Goal: Task Accomplishment & Management: Complete application form

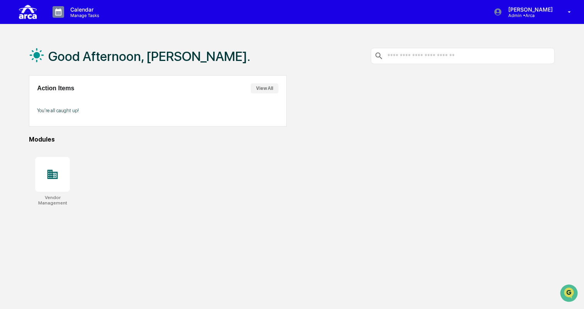
click at [267, 90] on button "View All" at bounding box center [265, 88] width 28 height 10
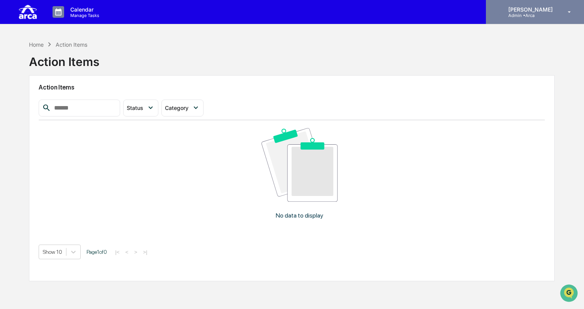
click at [536, 5] on div "[PERSON_NAME] Admin • Arca" at bounding box center [535, 12] width 98 height 24
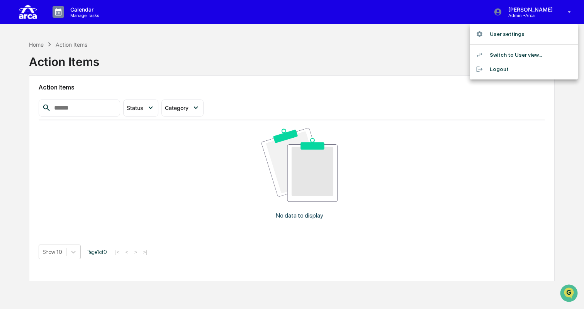
click at [514, 54] on li "Switch to User view..." at bounding box center [523, 55] width 108 height 14
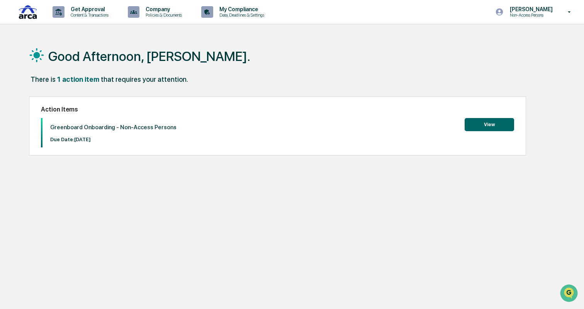
click at [500, 124] on button "View" at bounding box center [488, 124] width 49 height 13
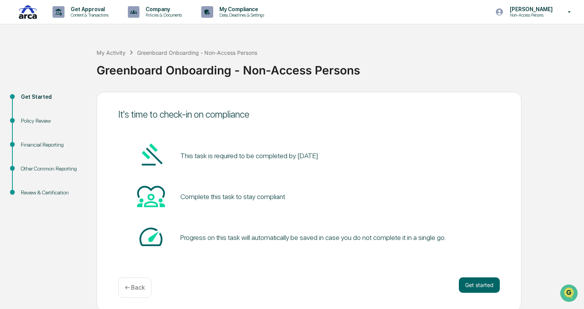
scroll to position [2, 0]
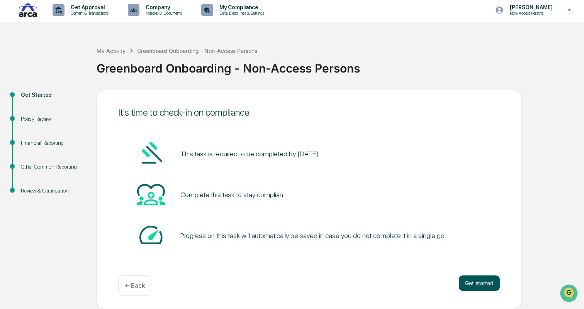
click at [476, 281] on button "Get started" at bounding box center [479, 283] width 41 height 15
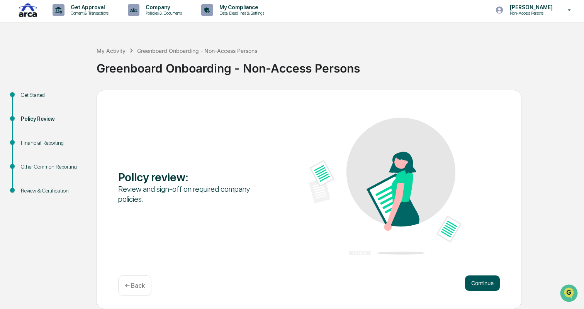
click at [475, 284] on button "Continue" at bounding box center [482, 283] width 35 height 15
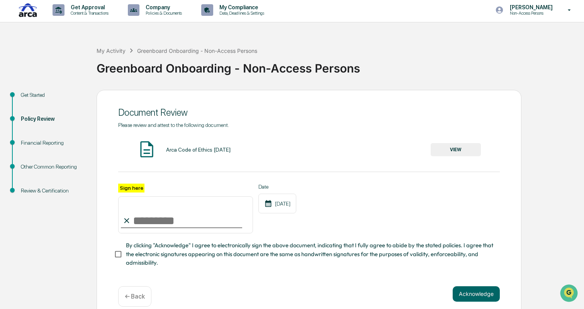
click at [179, 221] on input "Sign here" at bounding box center [185, 215] width 135 height 37
type input "**********"
click at [459, 152] on button "VIEW" at bounding box center [455, 149] width 50 height 13
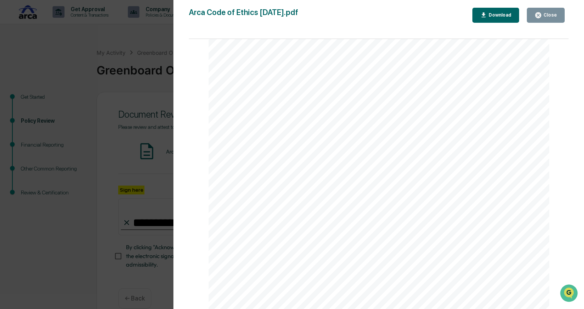
scroll to position [6330, 0]
click at [544, 16] on div "Close" at bounding box center [549, 14] width 15 height 5
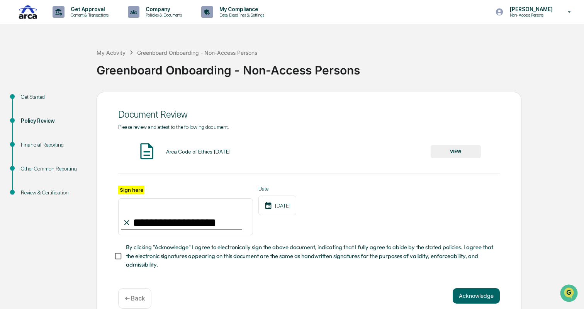
scroll to position [12, 0]
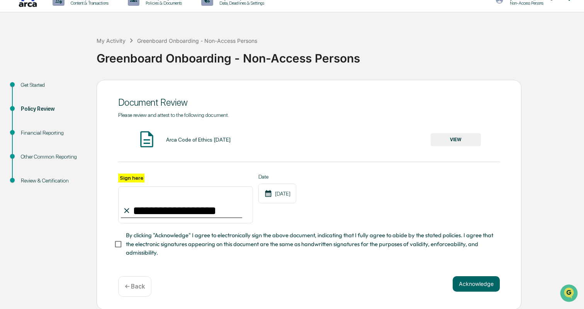
click at [311, 246] on span "By clicking "Acknowledge" I agree to electronically sign the above document, in…" at bounding box center [310, 244] width 368 height 26
click at [472, 283] on button "Acknowledge" at bounding box center [475, 283] width 47 height 15
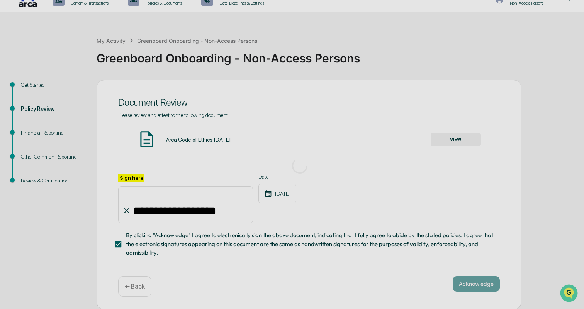
scroll to position [2, 0]
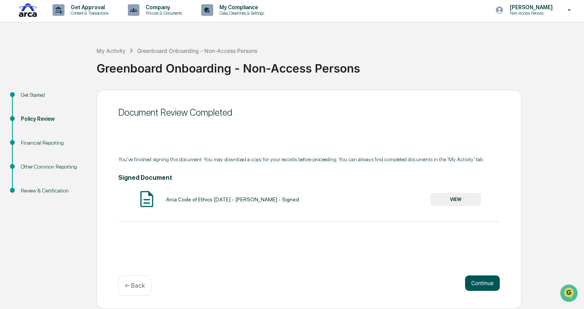
click at [481, 283] on button "Continue" at bounding box center [482, 283] width 35 height 15
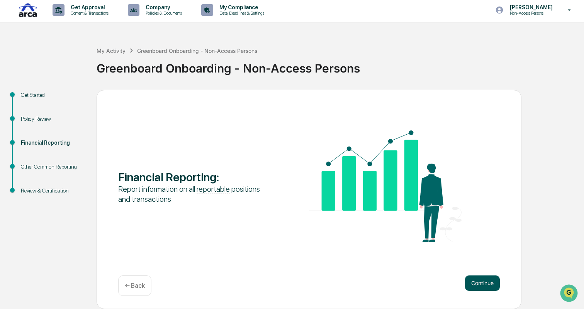
click at [480, 284] on button "Continue" at bounding box center [482, 283] width 35 height 15
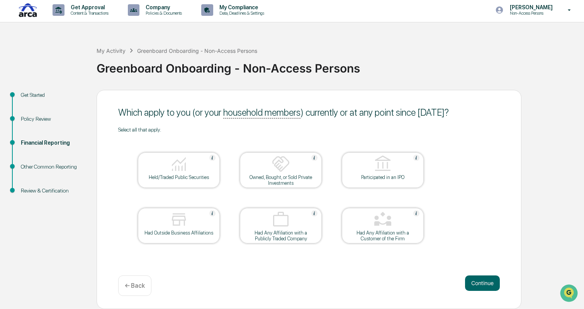
click at [197, 175] on div "Held/Traded Public Securities" at bounding box center [178, 178] width 69 height 6
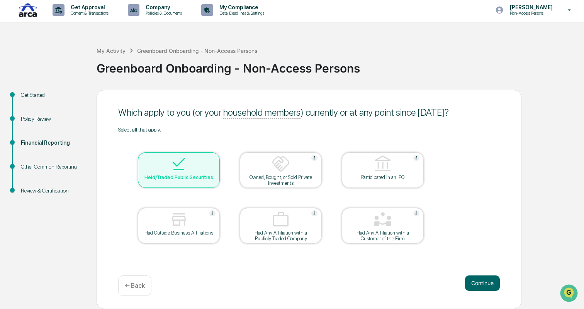
click at [192, 227] on div at bounding box center [178, 220] width 77 height 20
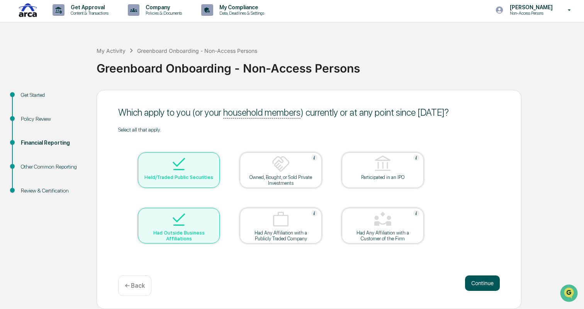
click at [483, 281] on button "Continue" at bounding box center [482, 283] width 35 height 15
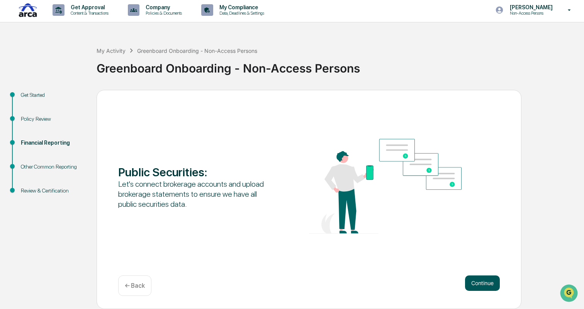
click at [484, 285] on button "Continue" at bounding box center [482, 283] width 35 height 15
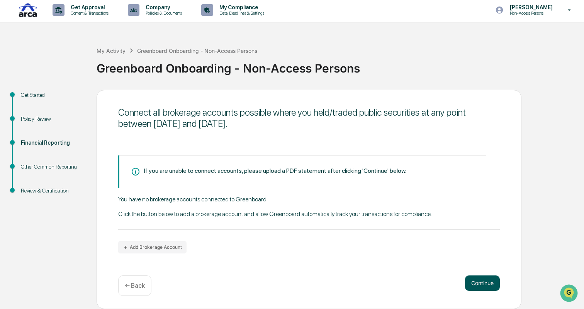
click at [478, 278] on button "Continue" at bounding box center [482, 283] width 35 height 15
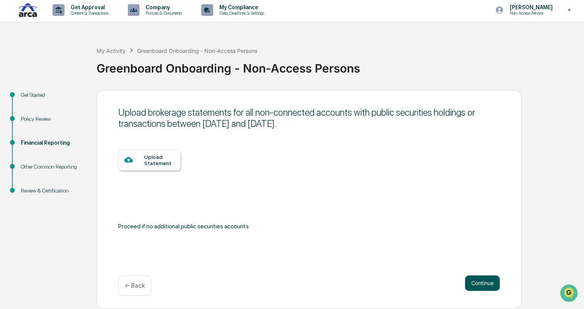
click at [479, 283] on button "Continue" at bounding box center [482, 283] width 35 height 15
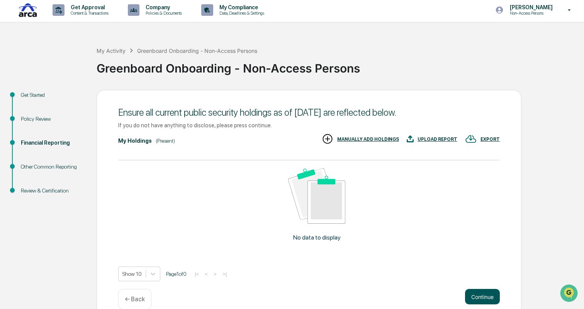
click at [482, 295] on button "Continue" at bounding box center [482, 296] width 35 height 15
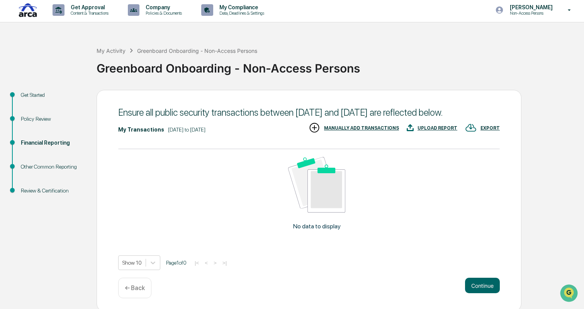
scroll to position [15, 0]
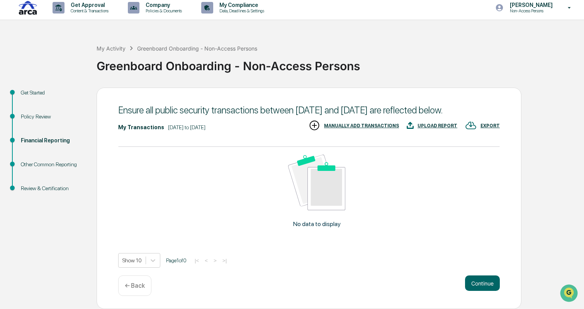
click at [137, 283] on p "← Back" at bounding box center [135, 285] width 20 height 7
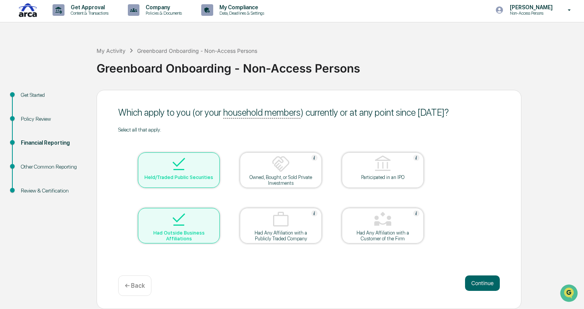
click at [137, 283] on p "← Back" at bounding box center [135, 285] width 20 height 7
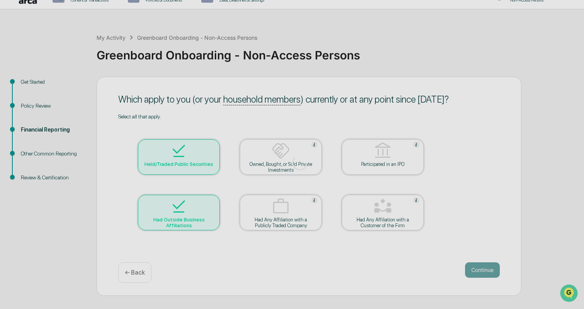
scroll to position [2, 0]
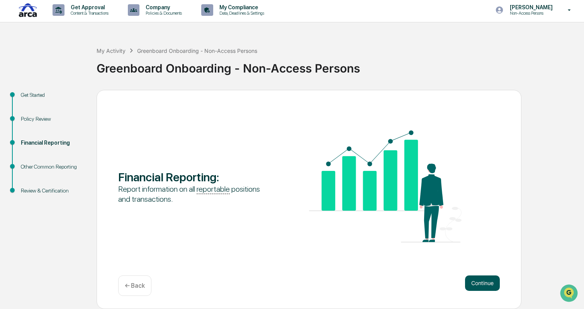
click at [487, 282] on button "Continue" at bounding box center [482, 283] width 35 height 15
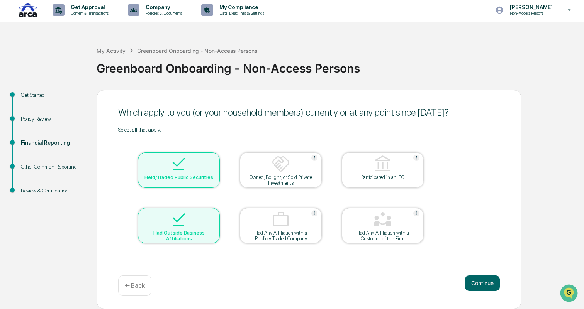
click at [188, 164] on div at bounding box center [178, 165] width 77 height 20
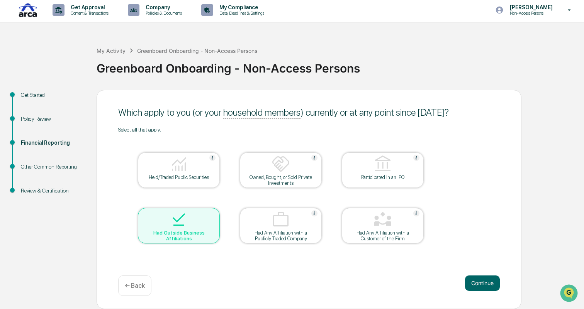
click at [190, 168] on div at bounding box center [178, 165] width 77 height 20
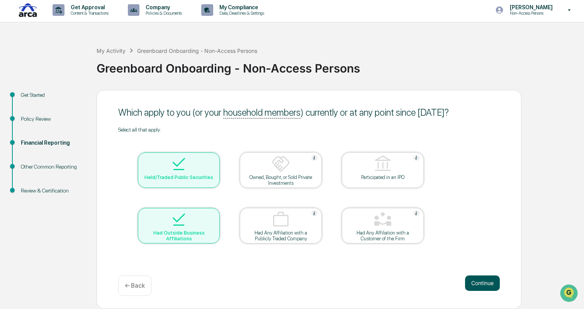
click at [473, 284] on button "Continue" at bounding box center [482, 283] width 35 height 15
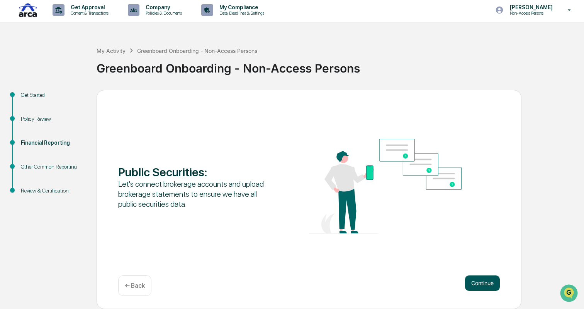
click at [482, 283] on button "Continue" at bounding box center [482, 283] width 35 height 15
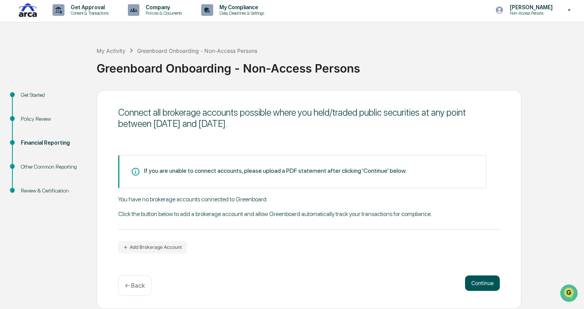
click at [482, 283] on button "Continue" at bounding box center [482, 283] width 35 height 15
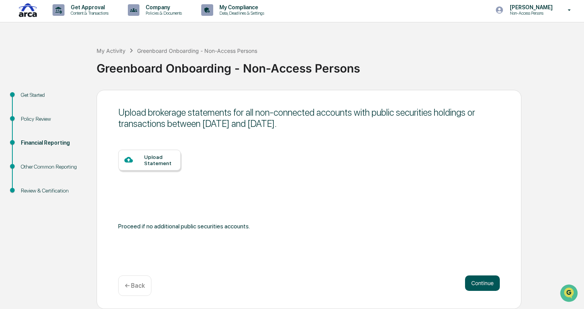
click at [482, 283] on button "Continue" at bounding box center [482, 283] width 35 height 15
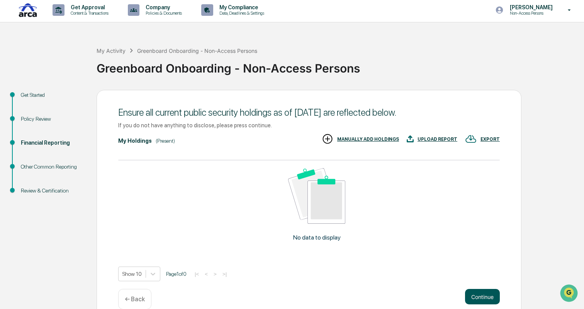
click at [480, 296] on button "Continue" at bounding box center [482, 296] width 35 height 15
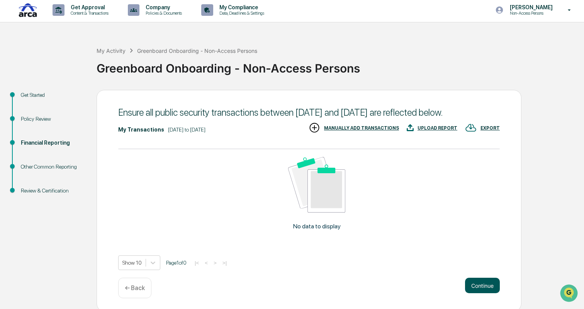
click at [480, 293] on button "Continue" at bounding box center [482, 285] width 35 height 15
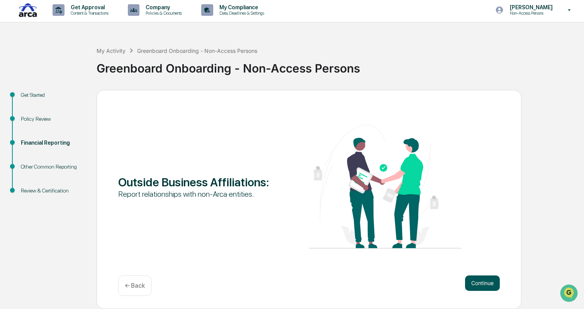
click at [478, 281] on button "Continue" at bounding box center [482, 283] width 35 height 15
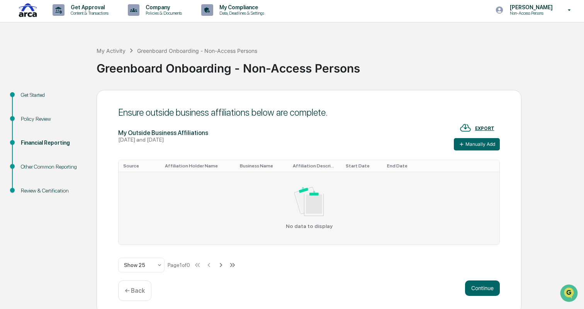
scroll to position [7, 0]
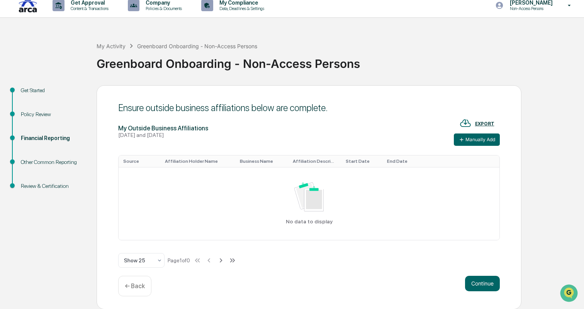
click at [145, 284] on p "← Back" at bounding box center [135, 286] width 20 height 7
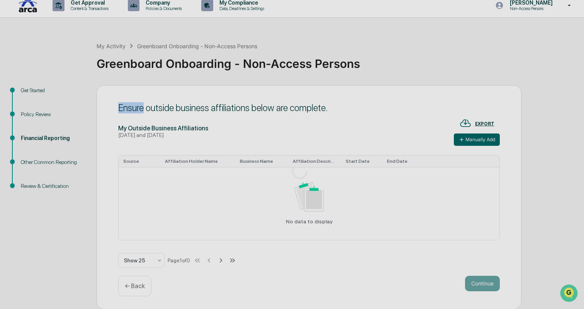
click at [145, 284] on div at bounding box center [299, 171] width 599 height 356
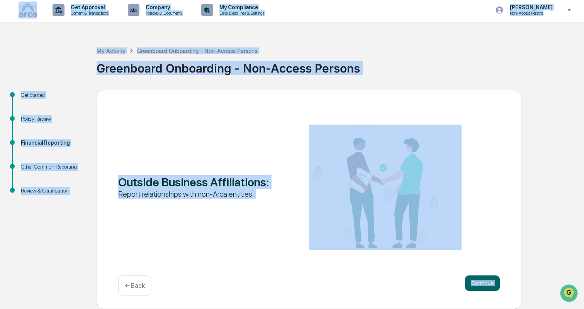
click at [145, 284] on p "← Back" at bounding box center [135, 285] width 20 height 7
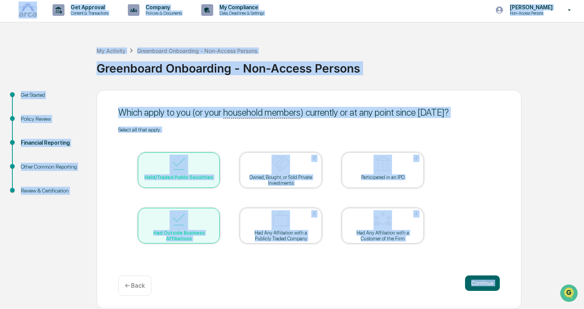
click at [145, 284] on p "← Back" at bounding box center [135, 285] width 20 height 7
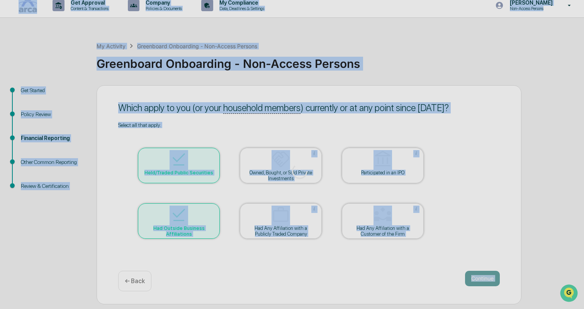
scroll to position [2, 0]
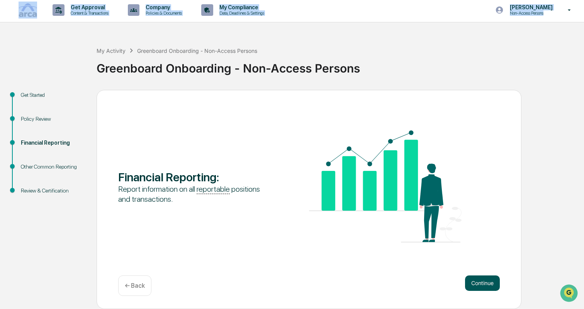
click at [481, 288] on button "Continue" at bounding box center [482, 283] width 35 height 15
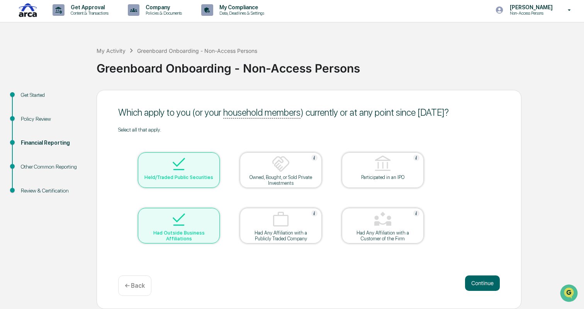
click at [479, 212] on div "Select all that apply. Held/Traded Public Securities Owned, Bought, or Sold Pri…" at bounding box center [308, 195] width 381 height 137
click at [191, 178] on div "Held/Traded Public Securities" at bounding box center [178, 178] width 69 height 6
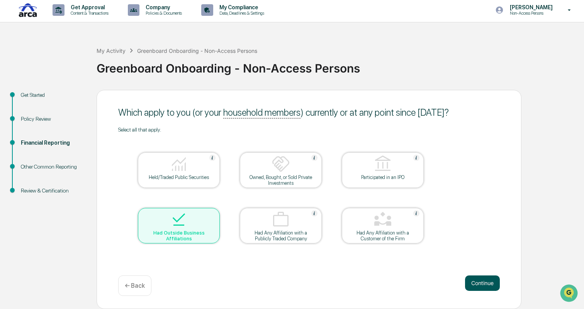
click at [477, 283] on button "Continue" at bounding box center [482, 283] width 35 height 15
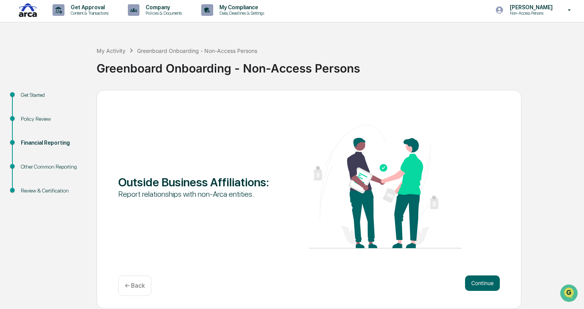
click at [477, 283] on button "Continue" at bounding box center [482, 283] width 35 height 15
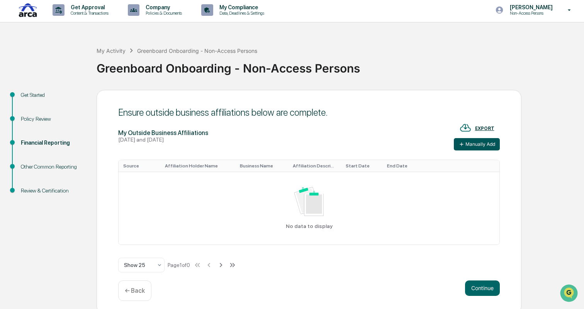
click at [475, 144] on button "Manually Add" at bounding box center [477, 144] width 46 height 12
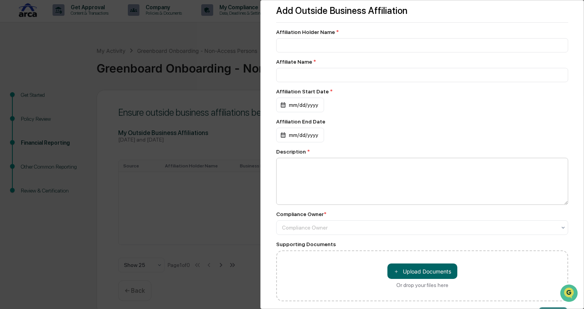
scroll to position [0, 0]
